Goal: Information Seeking & Learning: Learn about a topic

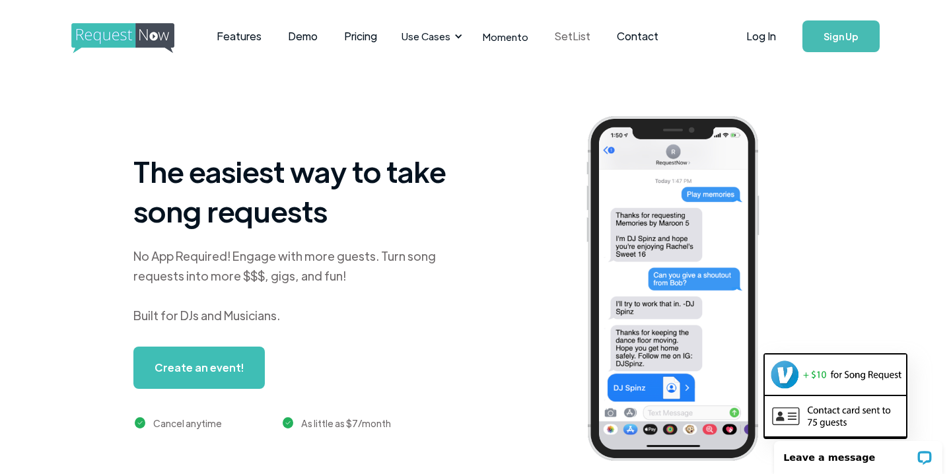
click at [563, 38] on link "SetList" at bounding box center [572, 36] width 62 height 41
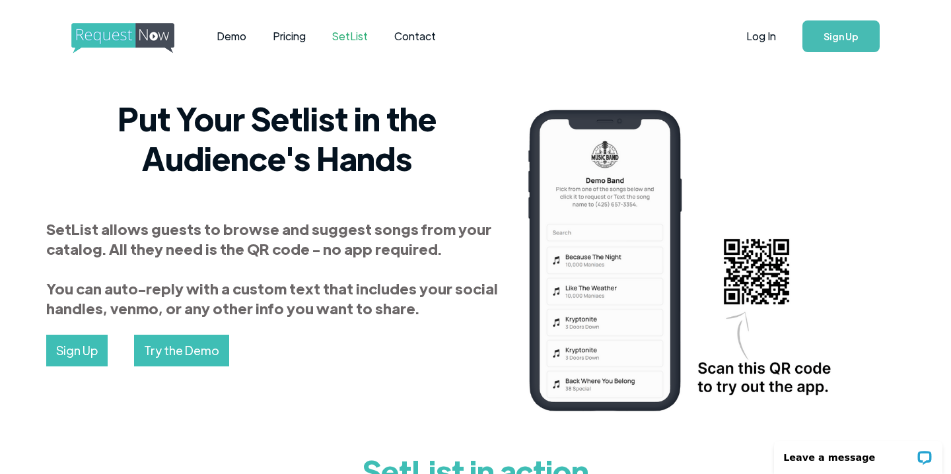
click at [141, 47] on img "home" at bounding box center [134, 38] width 127 height 30
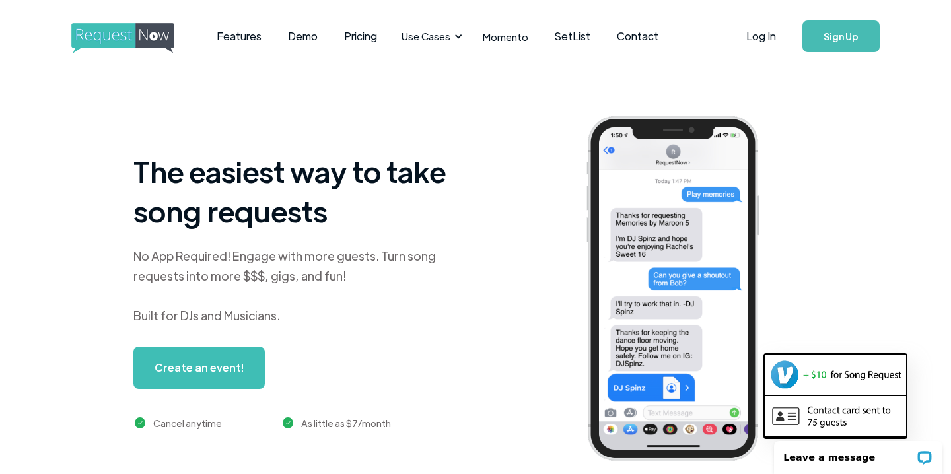
scroll to position [1, 0]
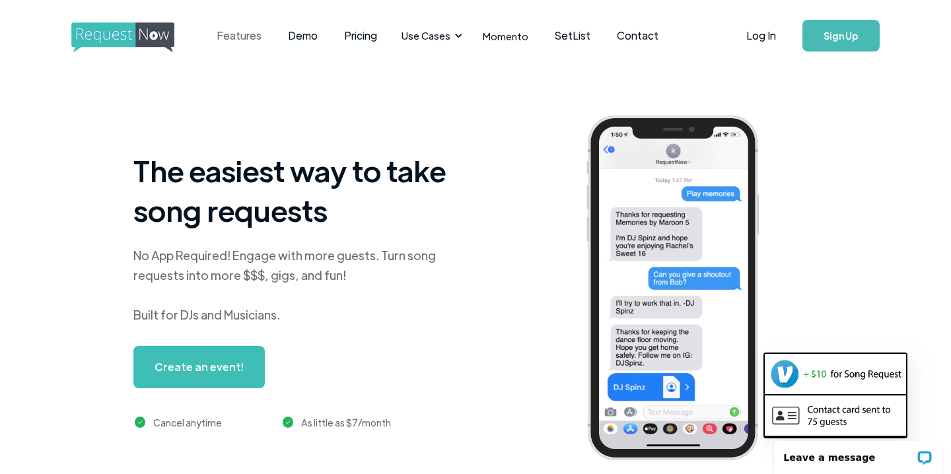
click at [248, 36] on link "Features" at bounding box center [238, 35] width 71 height 41
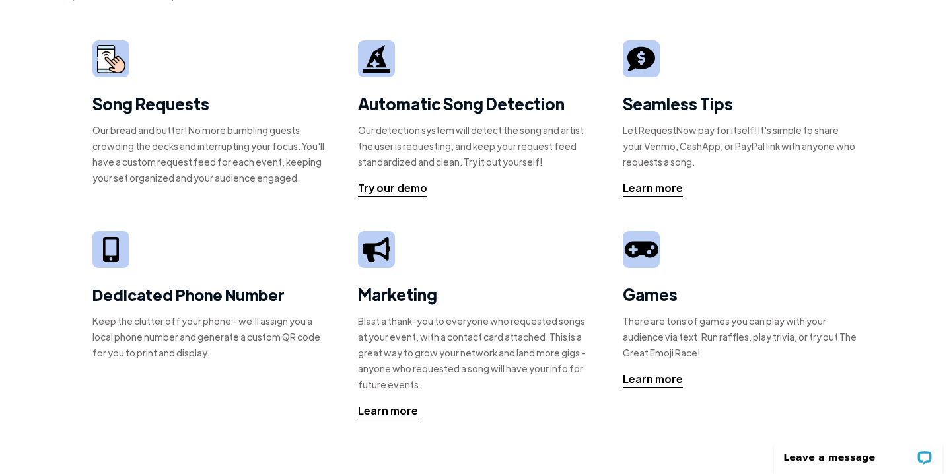
scroll to position [78, 0]
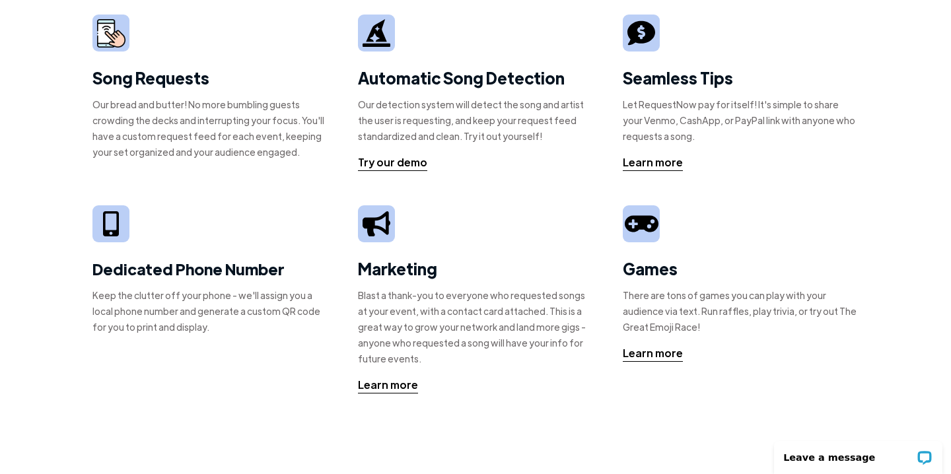
click at [179, 75] on strong "Song Requests" at bounding box center [150, 77] width 117 height 20
click at [105, 46] on img at bounding box center [111, 33] width 28 height 28
click at [118, 26] on img at bounding box center [111, 33] width 28 height 28
click at [170, 135] on div "Our bread and butter! No more bumbling guests crowding the decks and interrupti…" at bounding box center [210, 127] width 236 height 63
click at [171, 135] on div "Our bread and butter! No more bumbling guests crowding the decks and interrupti…" at bounding box center [210, 127] width 236 height 63
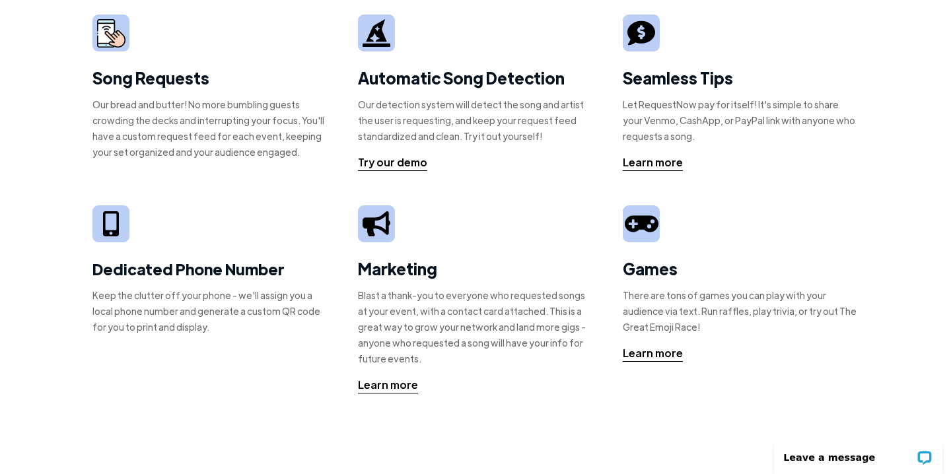
click at [205, 162] on div "Song Requests Our bread and butter! No more bumbling guests crowding the decks …" at bounding box center [210, 93] width 236 height 156
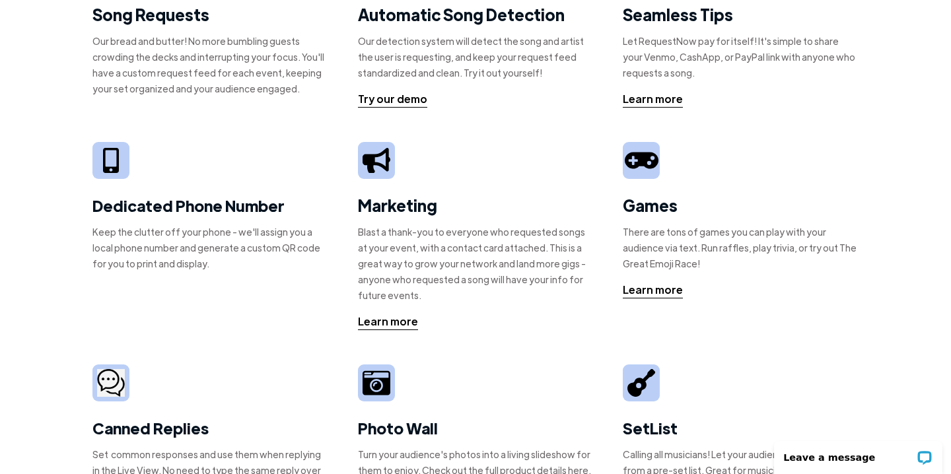
scroll to position [0, 0]
